Goal: Transaction & Acquisition: Purchase product/service

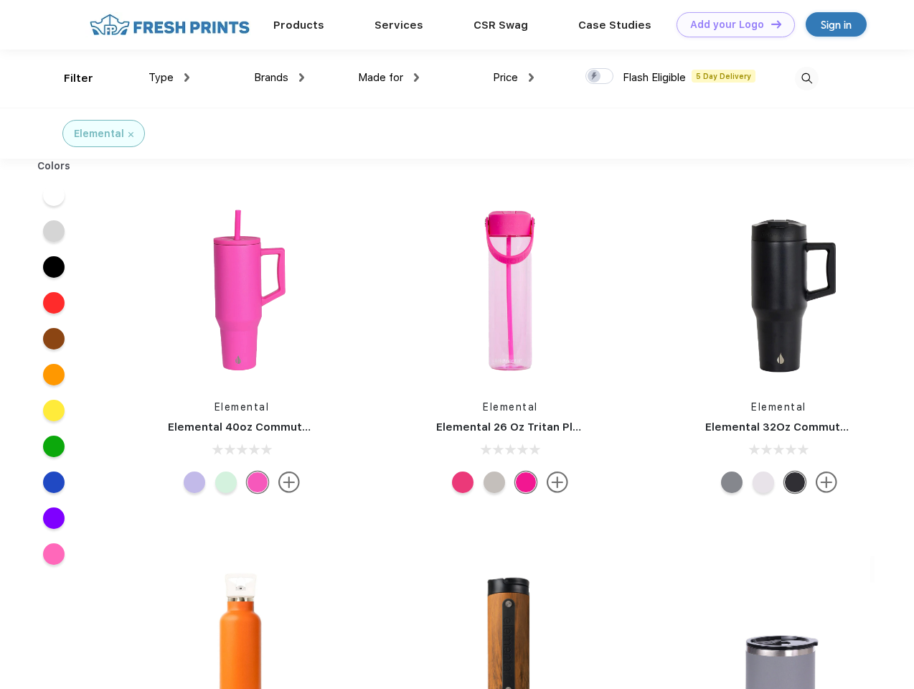
scroll to position [1, 0]
click at [731, 24] on link "Add your Logo Design Tool" at bounding box center [736, 24] width 118 height 25
click at [0, 0] on div "Design Tool" at bounding box center [0, 0] width 0 height 0
click at [770, 24] on link "Add your Logo Design Tool" at bounding box center [736, 24] width 118 height 25
click at [69, 78] on div "Filter" at bounding box center [78, 78] width 29 height 17
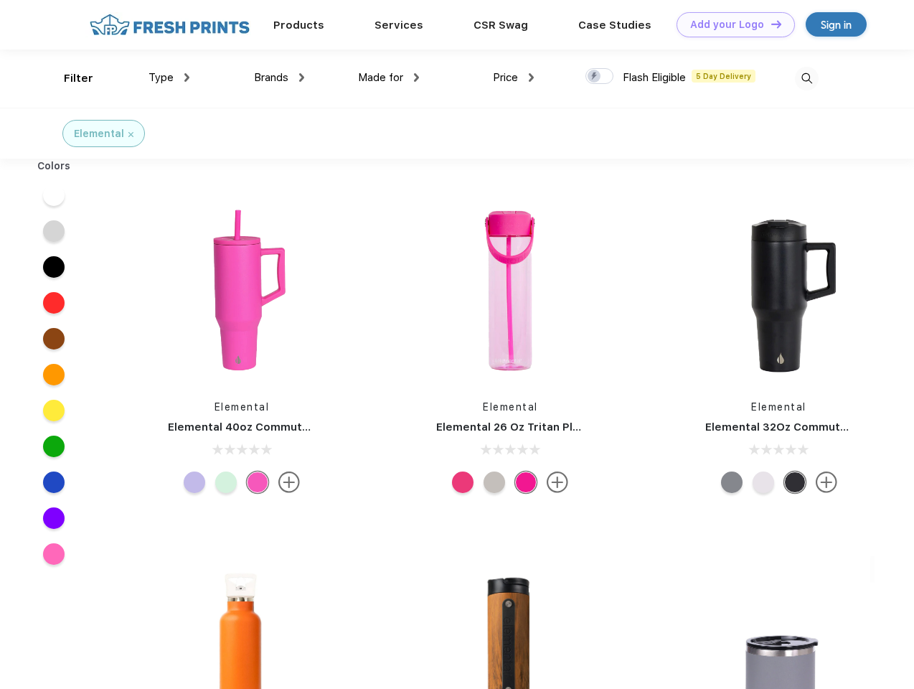
click at [169, 78] on span "Type" at bounding box center [161, 77] width 25 height 13
click at [279, 78] on span "Brands" at bounding box center [271, 77] width 34 height 13
click at [389, 78] on span "Made for" at bounding box center [380, 77] width 45 height 13
click at [514, 78] on span "Price" at bounding box center [505, 77] width 25 height 13
click at [600, 77] on div at bounding box center [600, 76] width 28 height 16
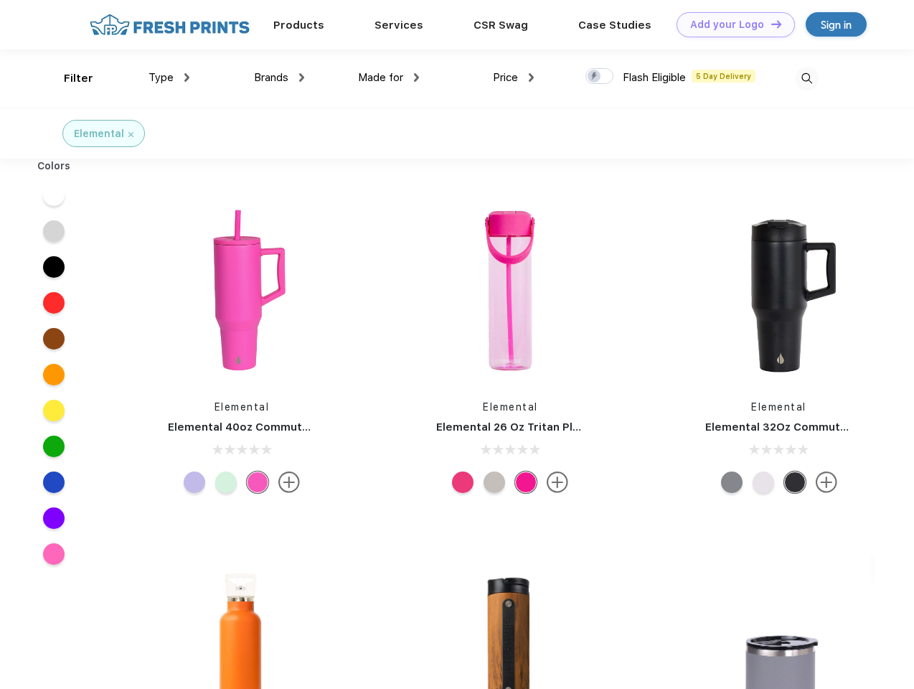
click at [595, 77] on input "checkbox" at bounding box center [590, 71] width 9 height 9
click at [807, 78] on img at bounding box center [807, 79] width 24 height 24
